Goal: Communication & Community: Answer question/provide support

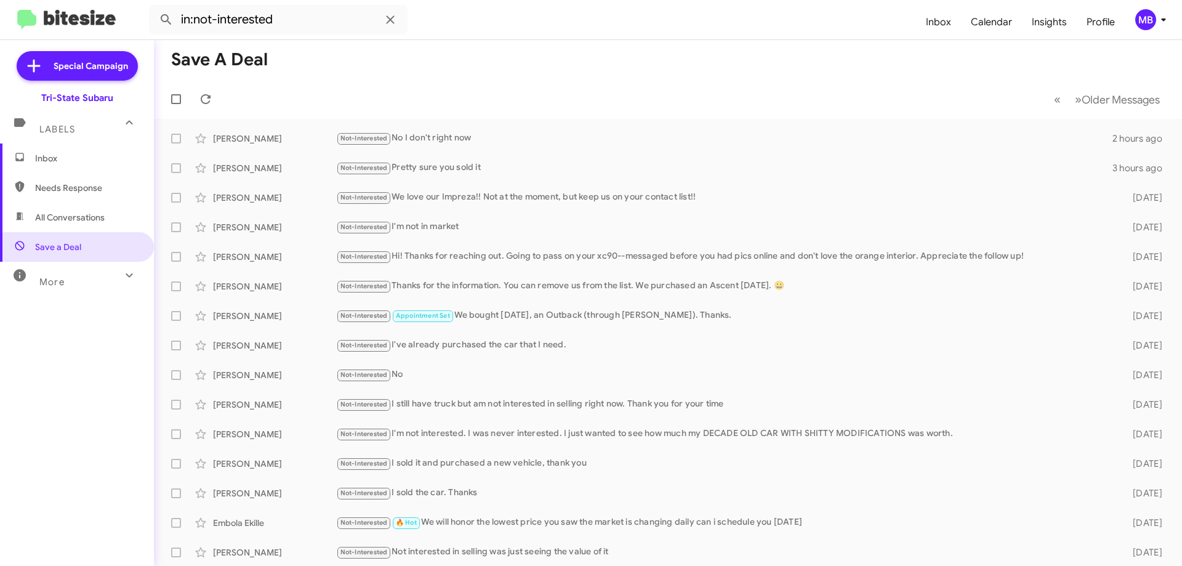
click at [115, 159] on span "Inbox" at bounding box center [87, 158] width 105 height 12
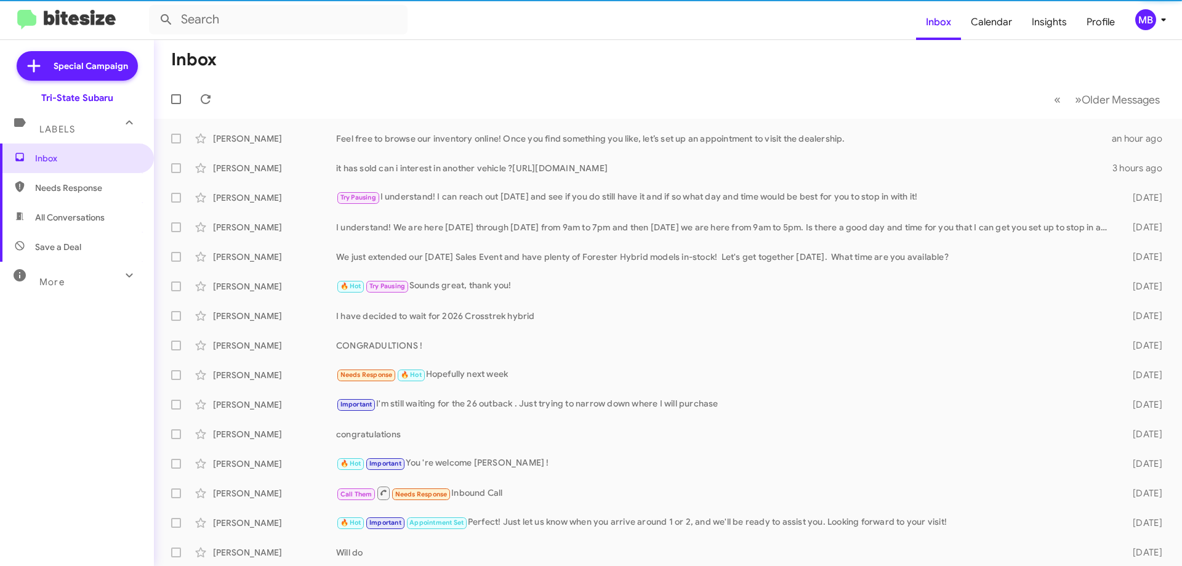
click at [115, 190] on span "Needs Response" at bounding box center [87, 188] width 105 height 12
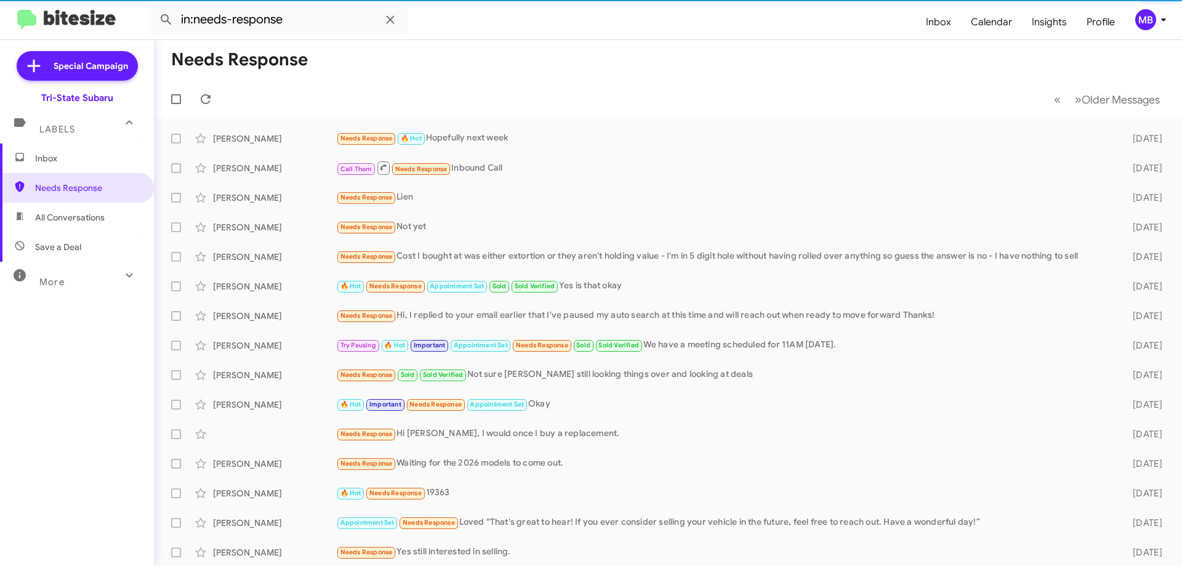
click at [108, 217] on span "All Conversations" at bounding box center [77, 218] width 154 height 30
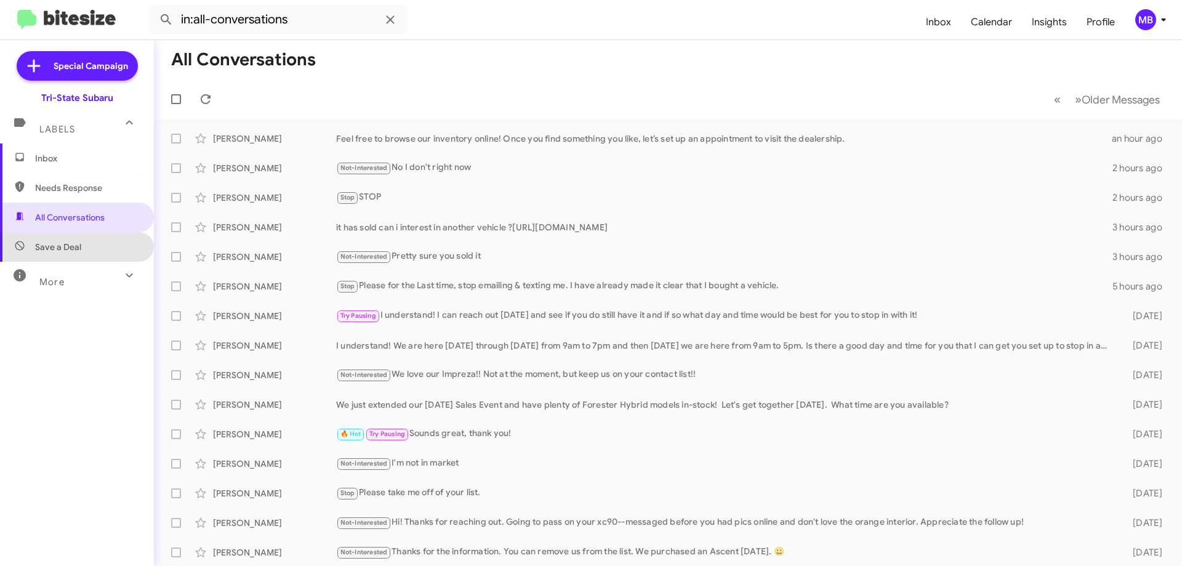
click at [94, 247] on span "Save a Deal" at bounding box center [77, 247] width 154 height 30
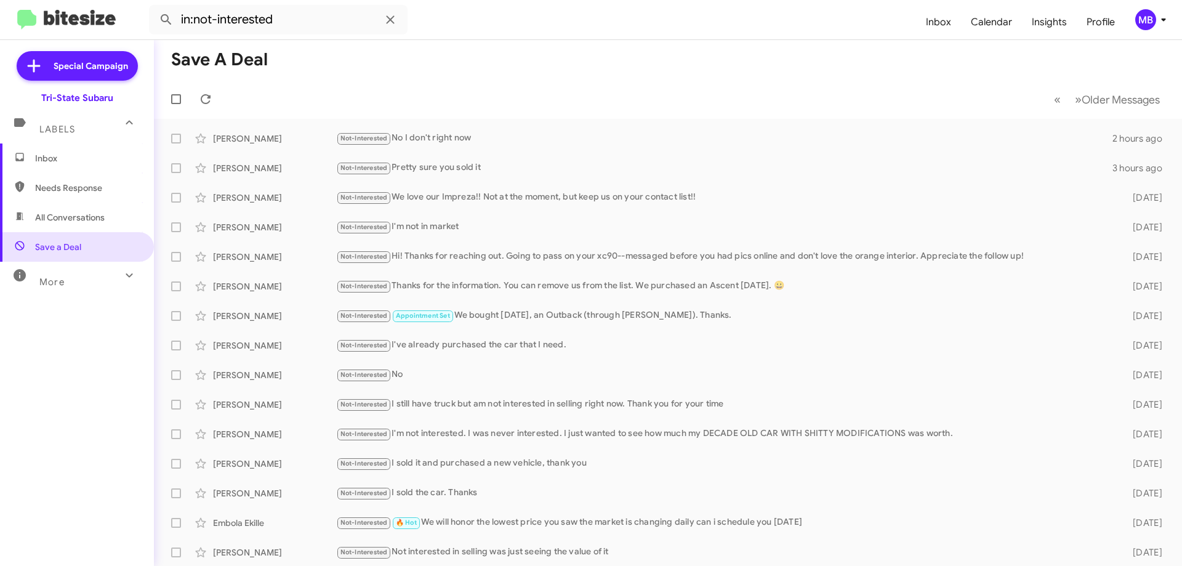
click at [58, 279] on span "More" at bounding box center [51, 281] width 25 height 11
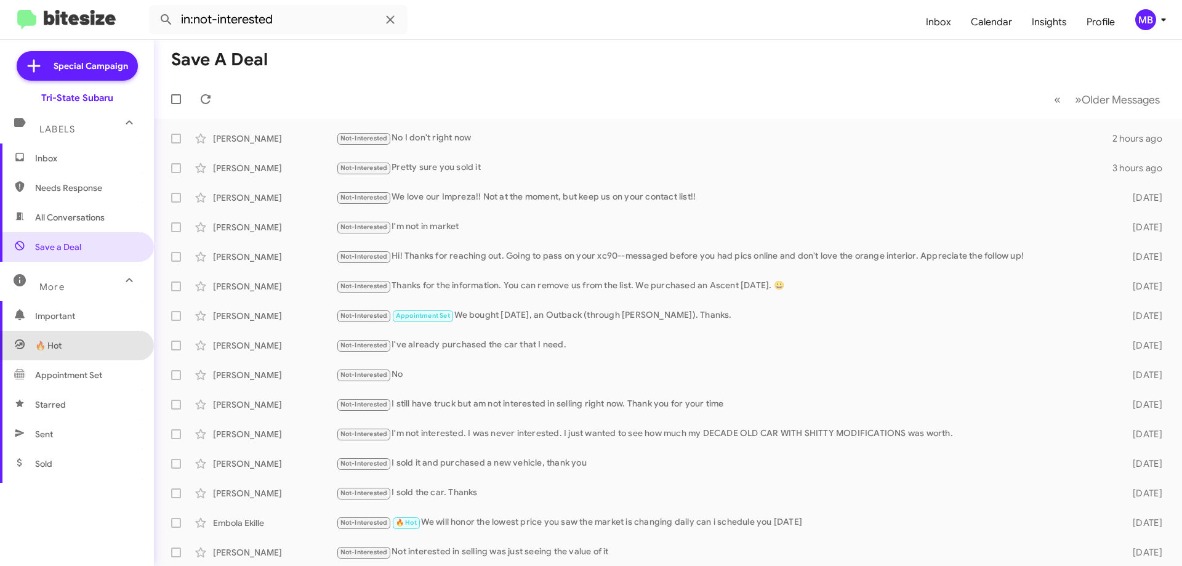
click at [92, 345] on span "🔥 Hot" at bounding box center [77, 346] width 154 height 30
type input "in:appointment"
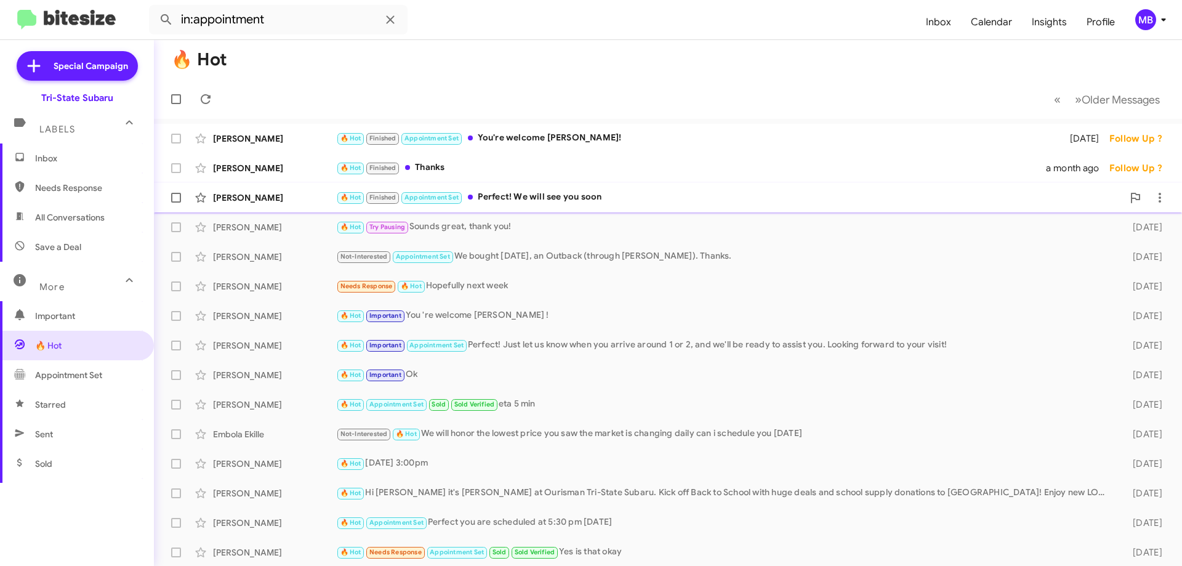
click at [550, 198] on div "🔥 Hot Finished Appointment Set Perfect! We will see you soon" at bounding box center [729, 197] width 787 height 14
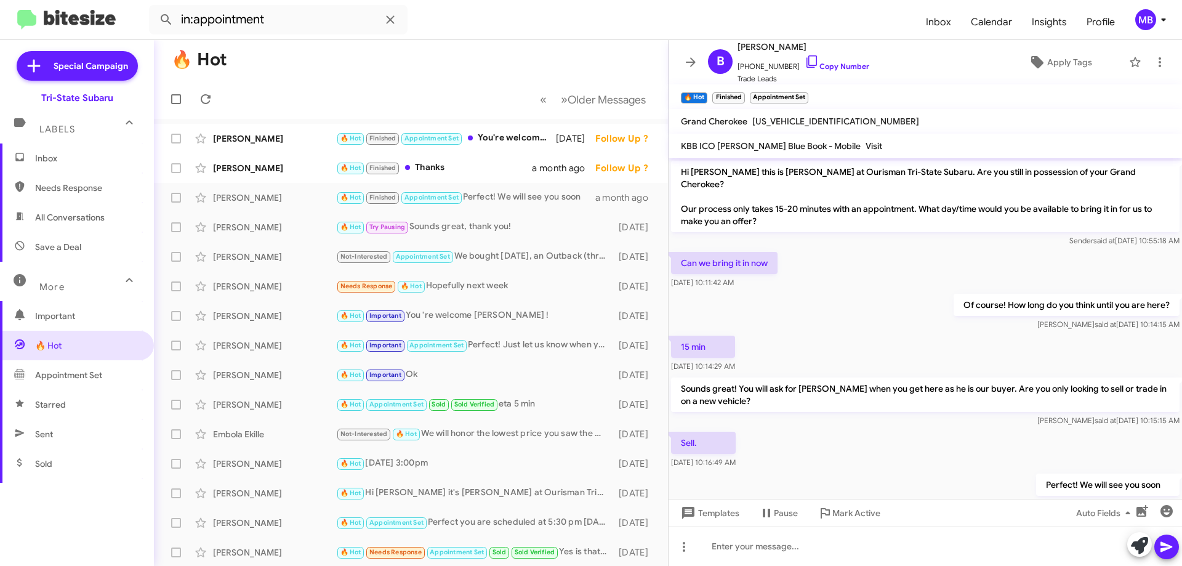
scroll to position [9, 0]
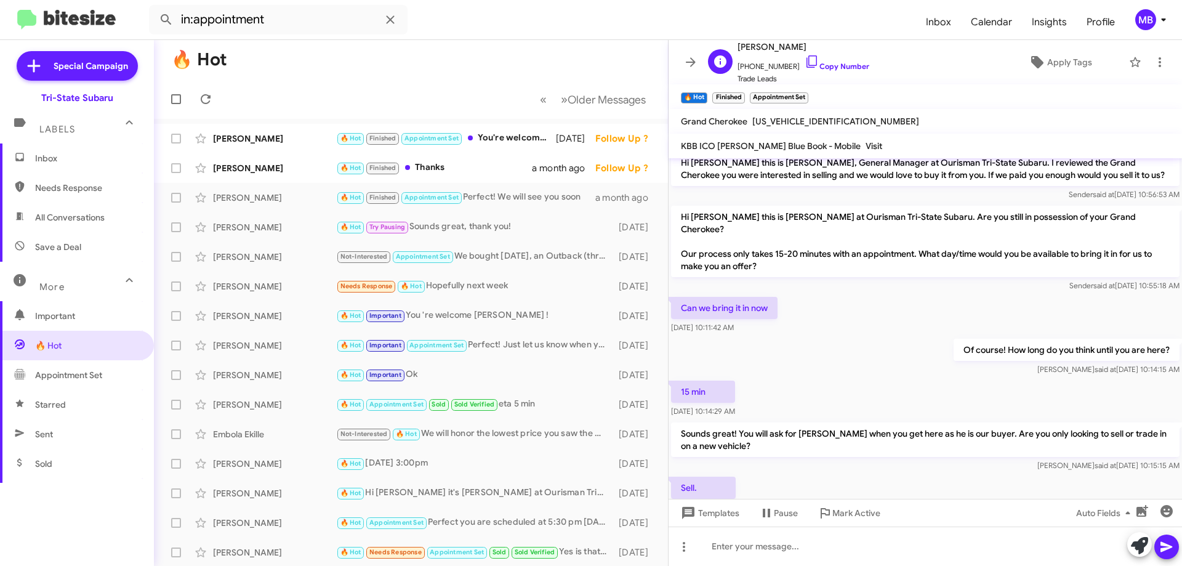
drag, startPoint x: 834, startPoint y: 69, endPoint x: 861, endPoint y: 67, distance: 26.5
click at [836, 70] on link "Copy Number" at bounding box center [837, 66] width 65 height 9
click at [419, 139] on span "Appointment Set" at bounding box center [431, 138] width 54 height 8
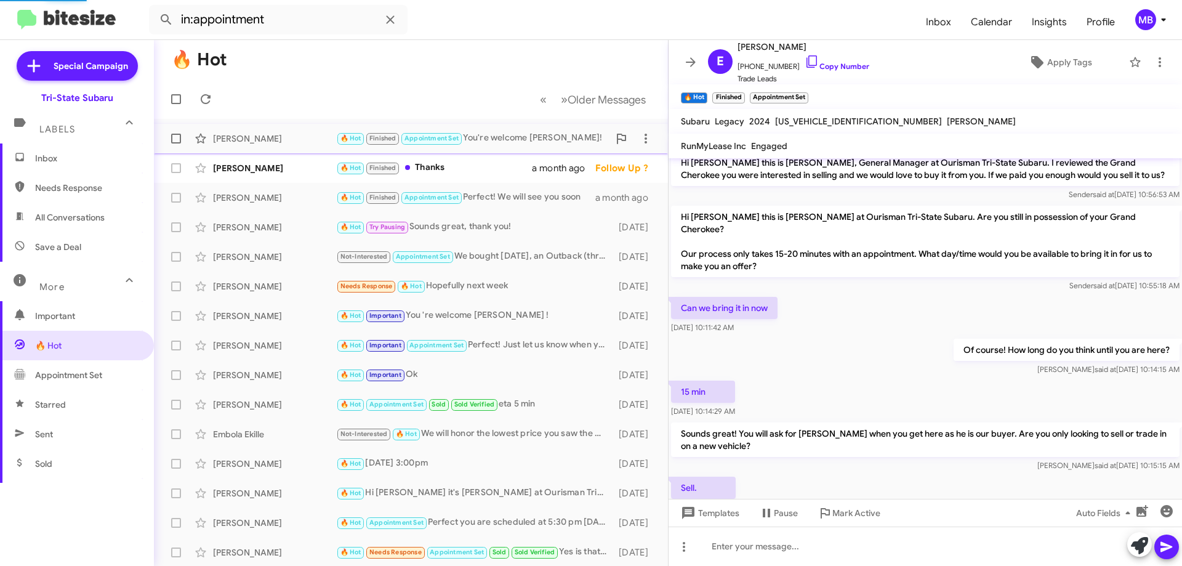
scroll to position [95, 0]
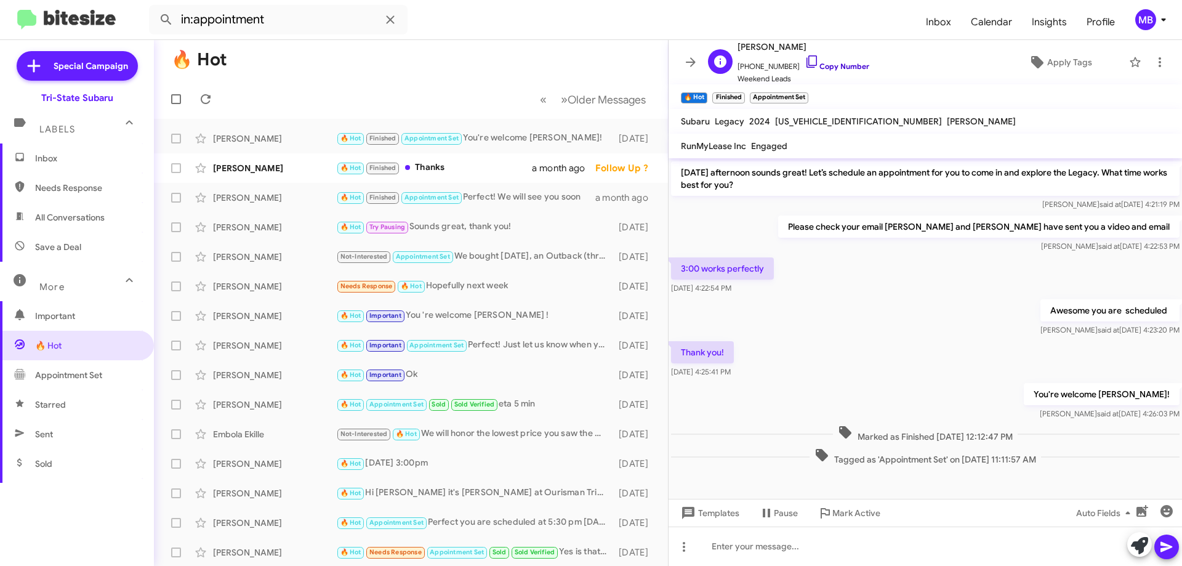
click at [827, 68] on link "Copy Number" at bounding box center [837, 66] width 65 height 9
click at [440, 164] on div "🔥 Hot Finished Thanks" at bounding box center [472, 168] width 273 height 14
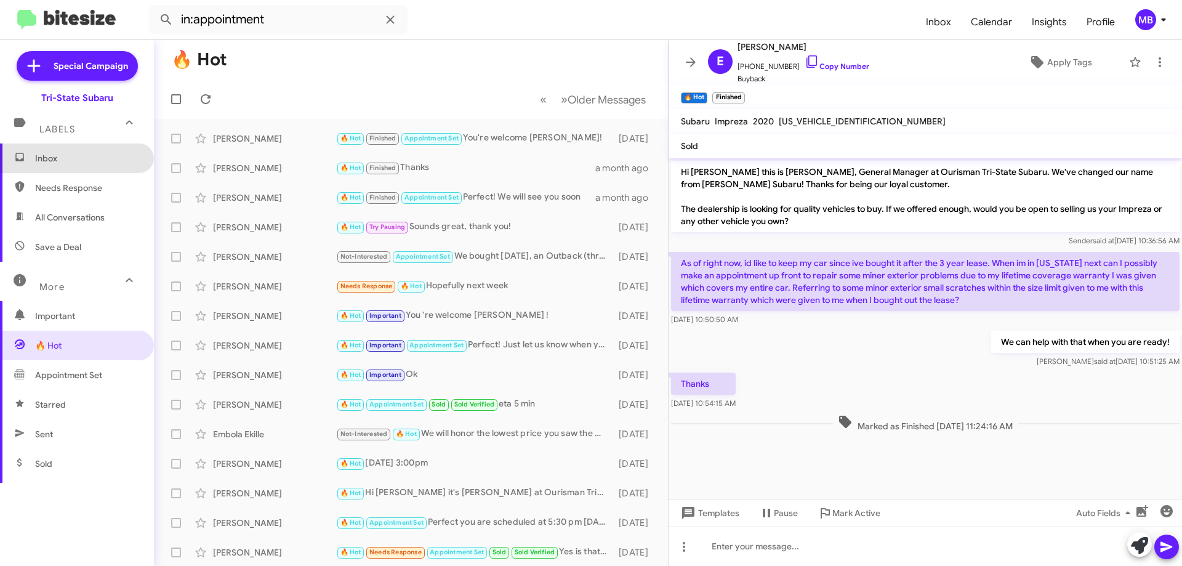
click at [113, 156] on span "Inbox" at bounding box center [87, 158] width 105 height 12
